Goal: Navigation & Orientation: Find specific page/section

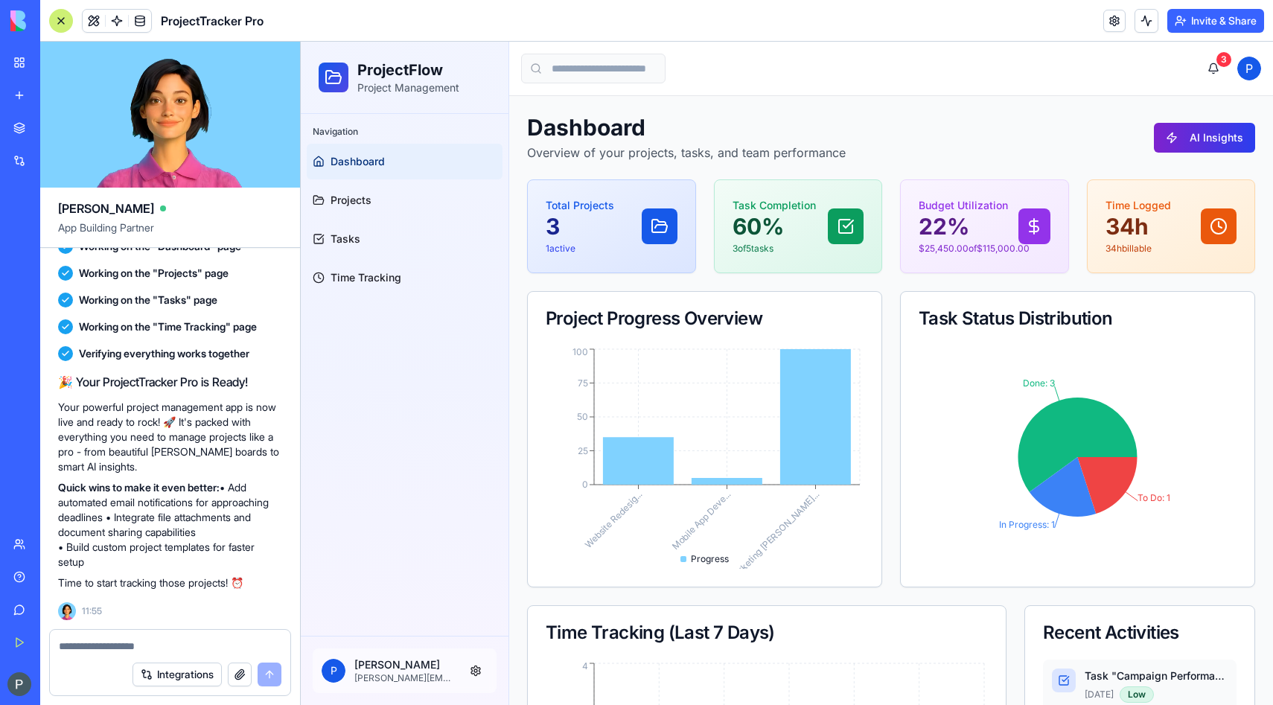
click at [1185, 146] on button "AI Insights" at bounding box center [1204, 138] width 101 height 30
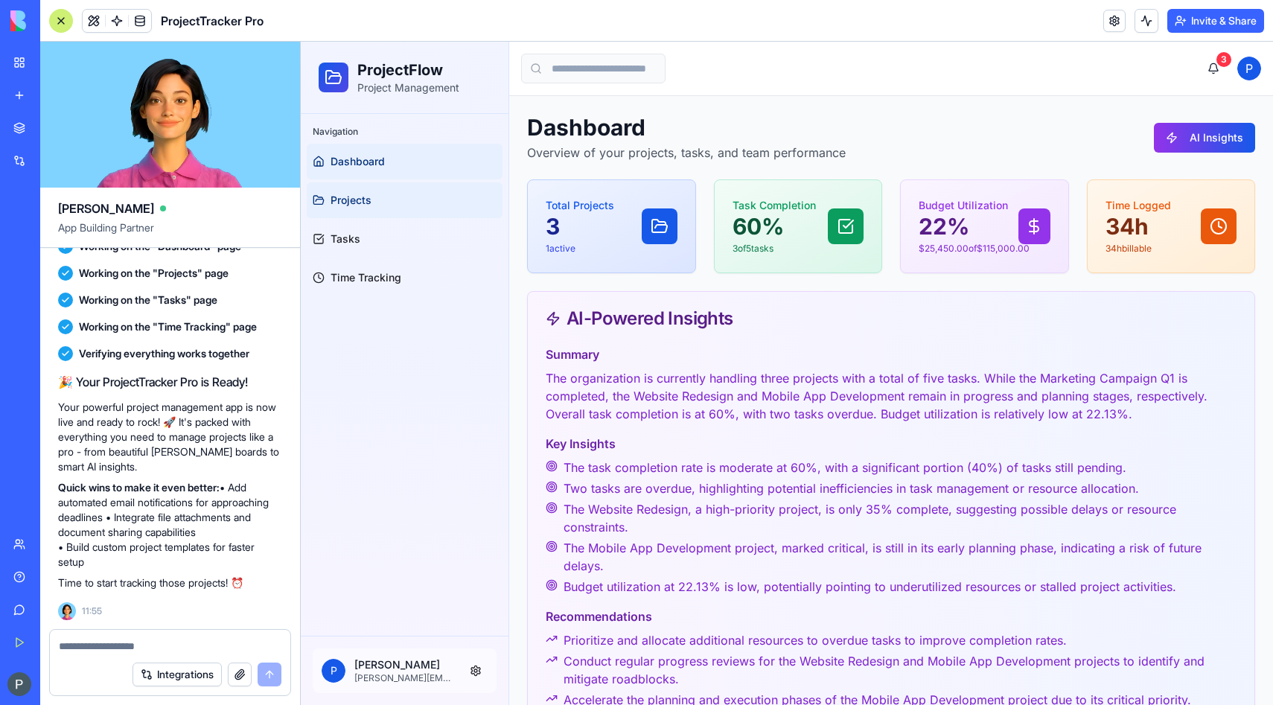
click at [338, 213] on link "Projects" at bounding box center [405, 200] width 196 height 36
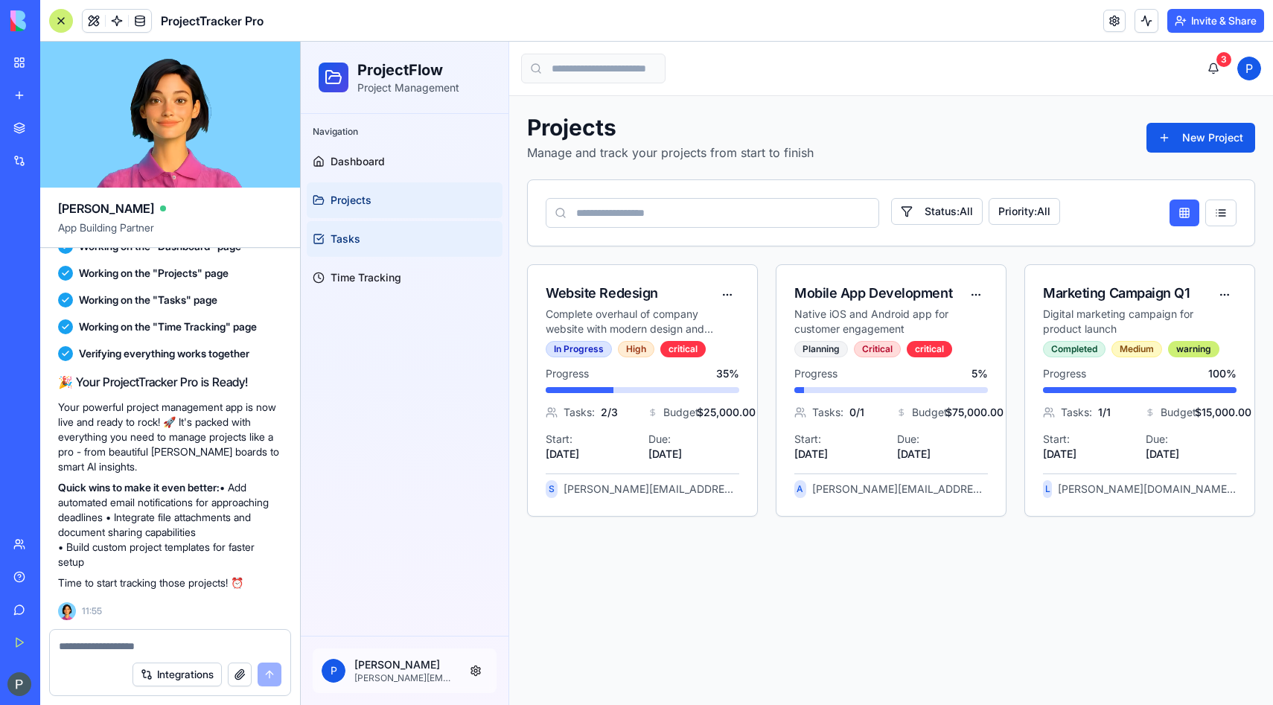
click at [348, 223] on link "Tasks" at bounding box center [405, 239] width 196 height 36
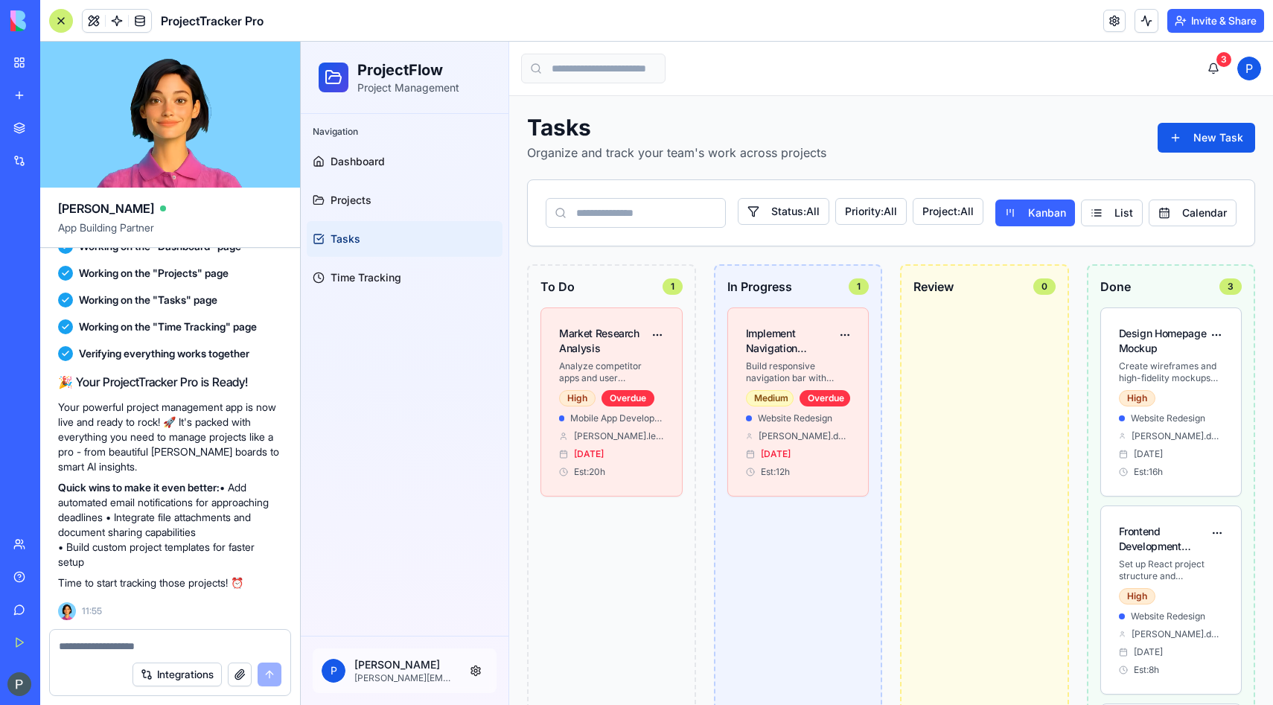
click at [351, 235] on span "Tasks" at bounding box center [346, 239] width 30 height 15
click at [351, 198] on span "Projects" at bounding box center [351, 200] width 41 height 15
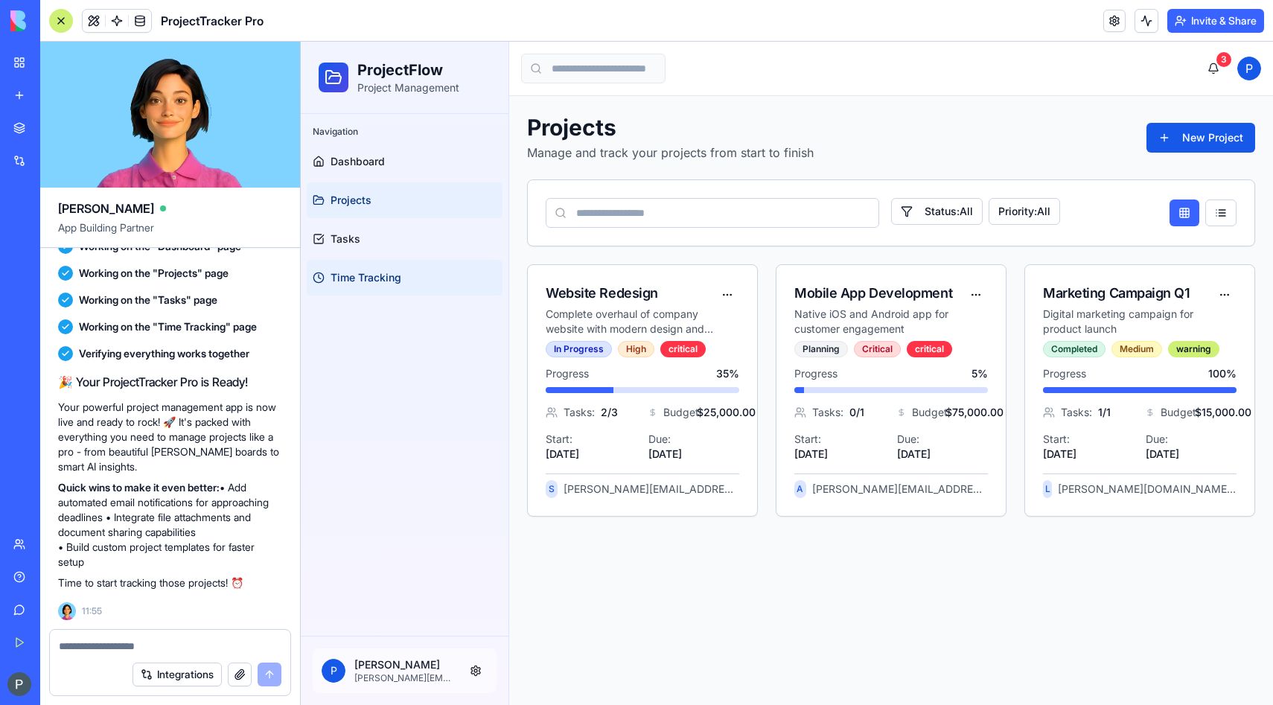
click at [365, 277] on span "Time Tracking" at bounding box center [366, 277] width 71 height 15
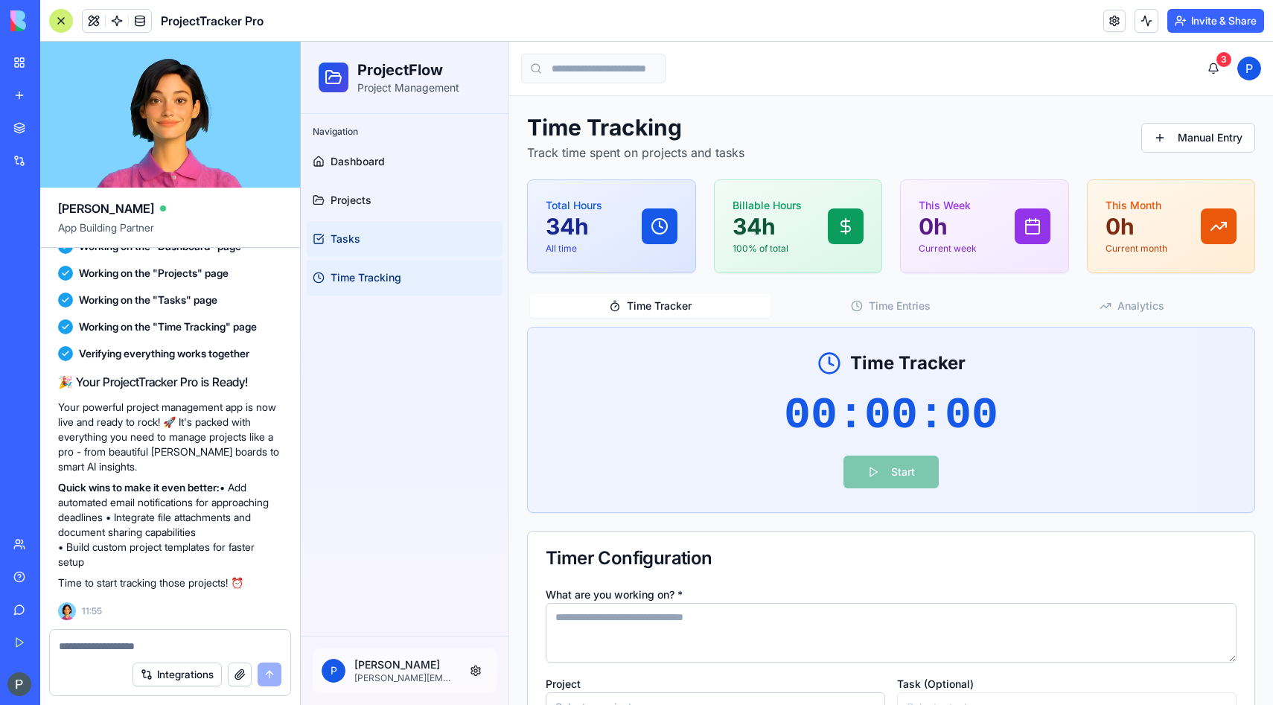
click at [345, 232] on span "Tasks" at bounding box center [346, 239] width 30 height 15
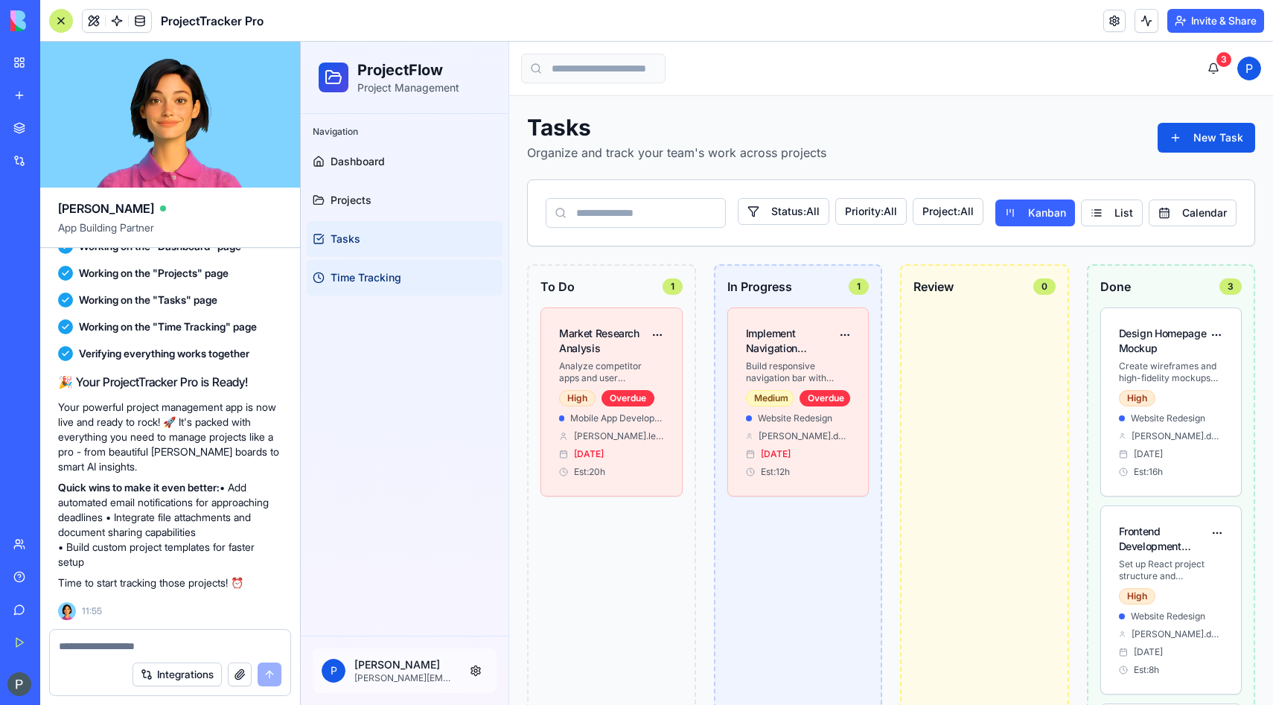
click at [350, 270] on span "Time Tracking" at bounding box center [366, 277] width 71 height 15
